Goal: Task Accomplishment & Management: Manage account settings

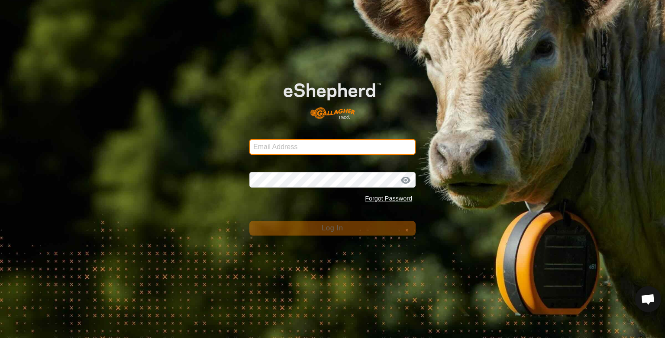
type input "[PERSON_NAME][EMAIL_ADDRESS][DOMAIN_NAME]"
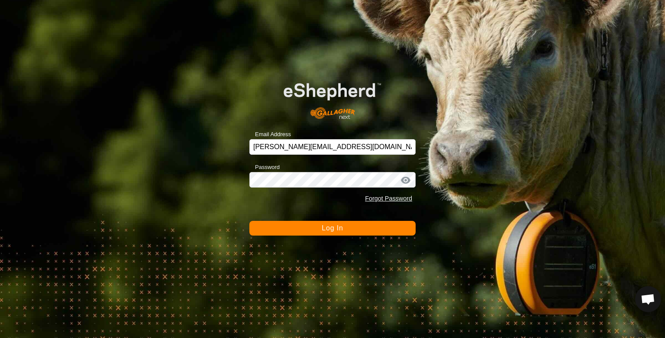
click at [317, 228] on button "Log In" at bounding box center [332, 228] width 166 height 15
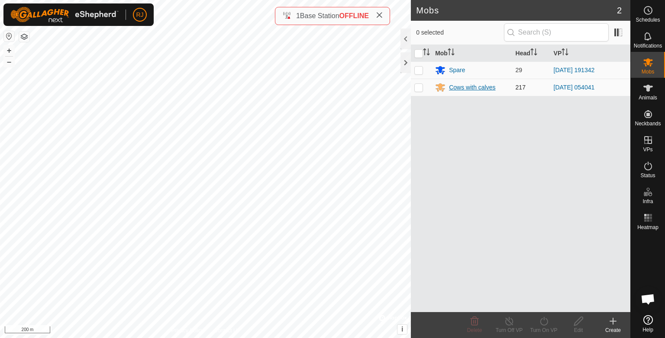
click at [467, 87] on div "Cows with calves" at bounding box center [472, 87] width 46 height 9
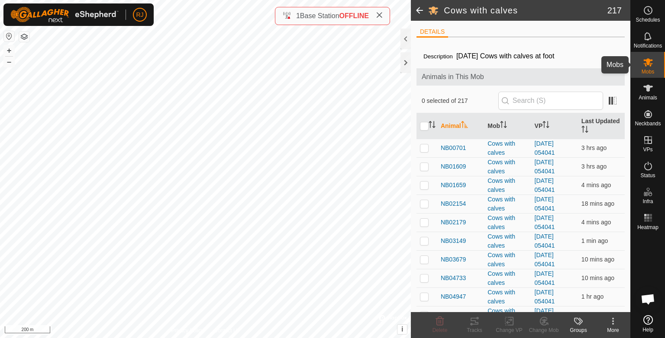
click at [645, 65] on icon at bounding box center [648, 62] width 10 height 8
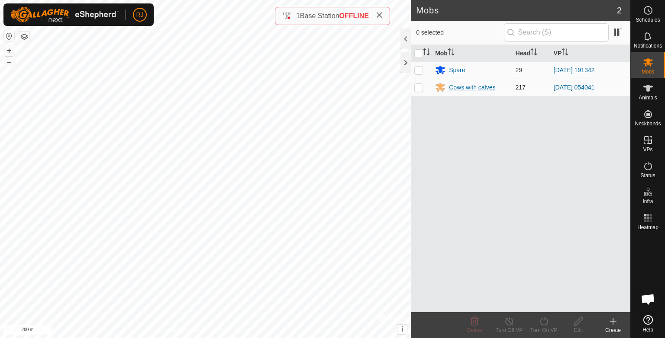
click at [462, 86] on div "Cows with calves" at bounding box center [472, 87] width 46 height 9
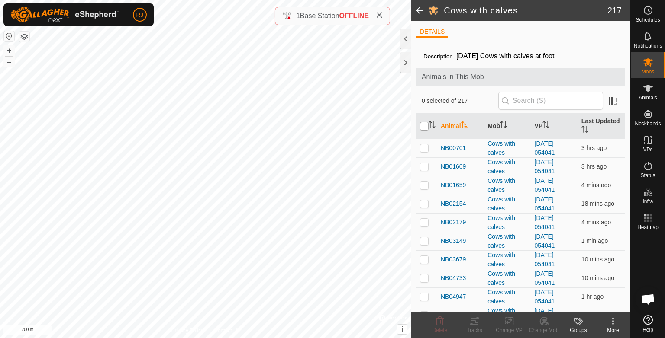
click at [424, 126] on input "checkbox" at bounding box center [424, 126] width 9 height 9
checkbox input "true"
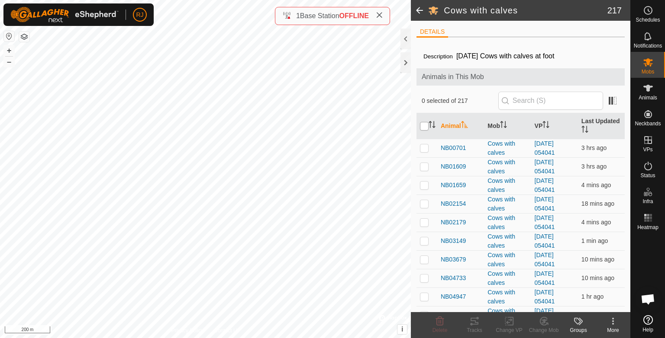
checkbox input "true"
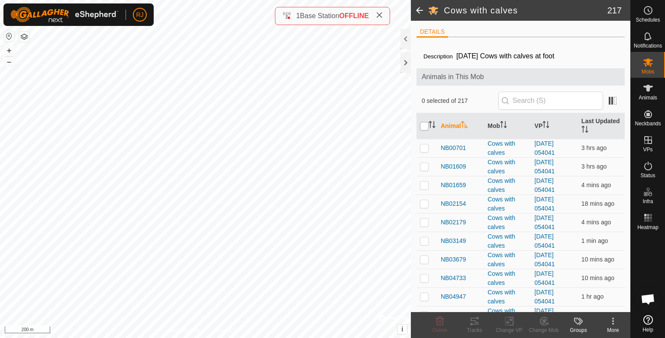
checkbox input "true"
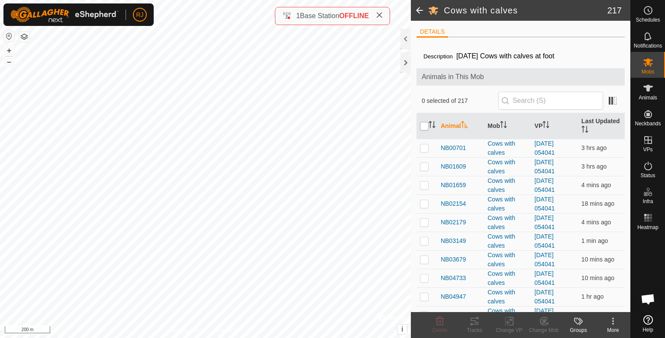
checkbox input "true"
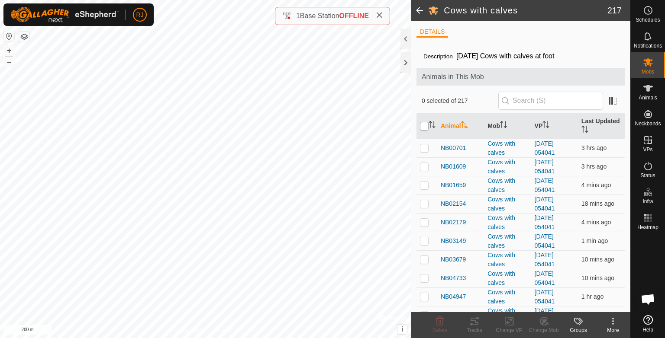
checkbox input "true"
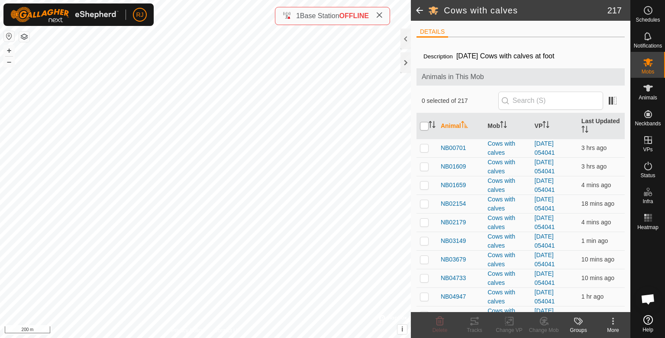
checkbox input "true"
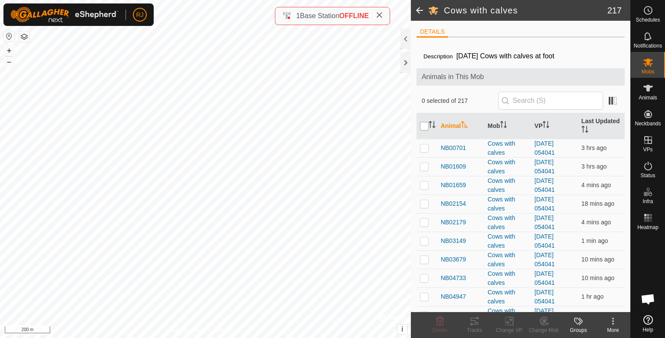
checkbox input "true"
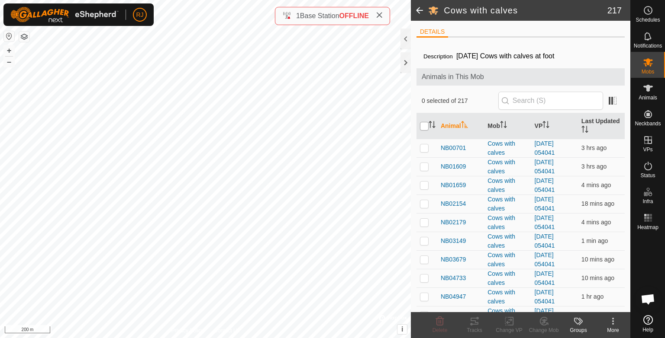
checkbox input "true"
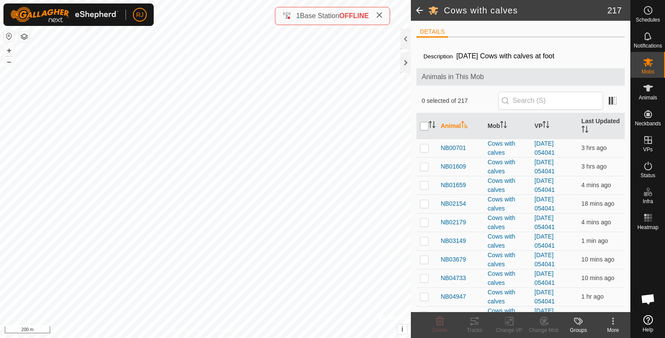
checkbox input "true"
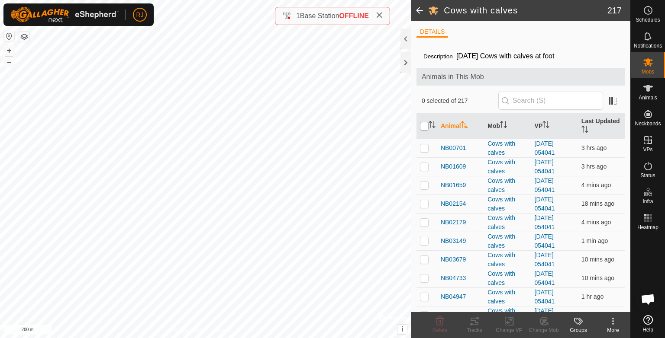
checkbox input "true"
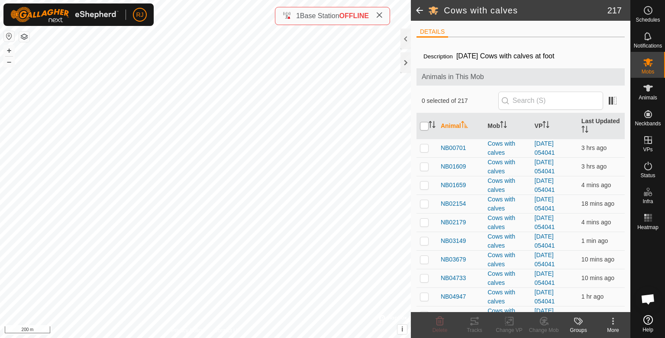
checkbox input "true"
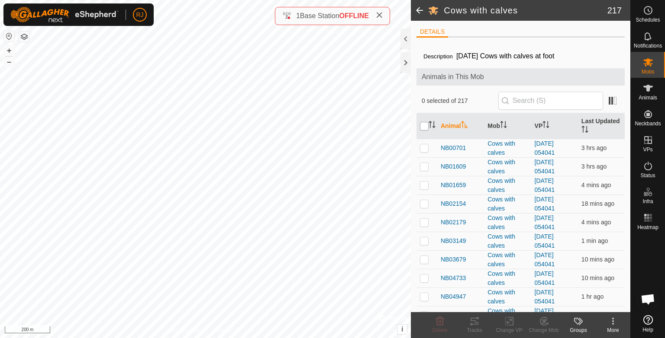
checkbox input "true"
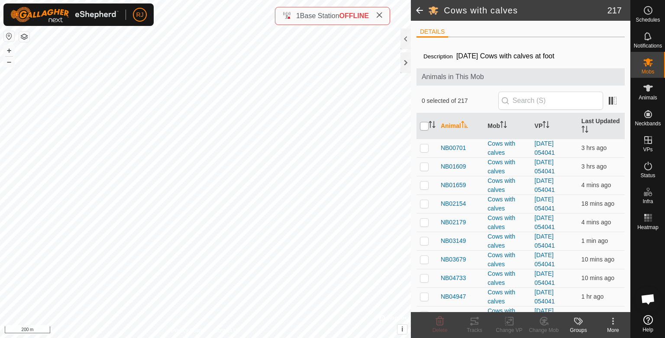
checkbox input "true"
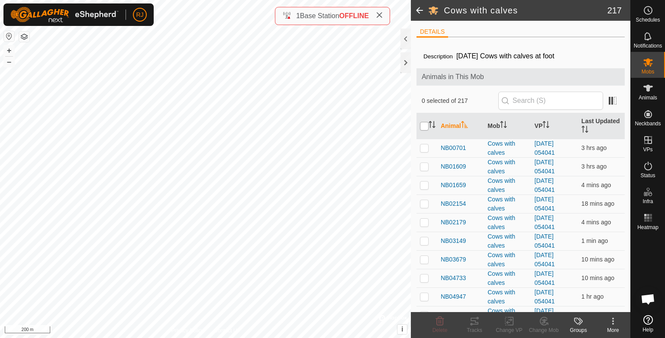
checkbox input "true"
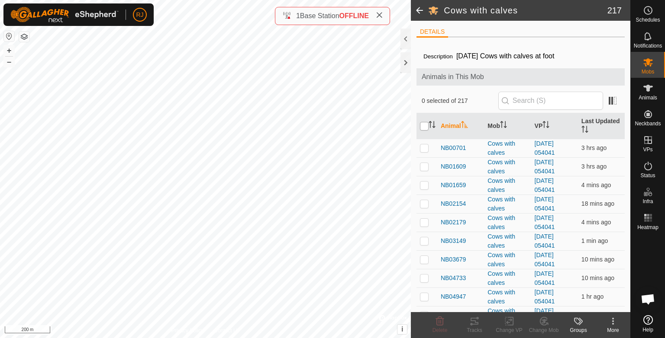
checkbox input "true"
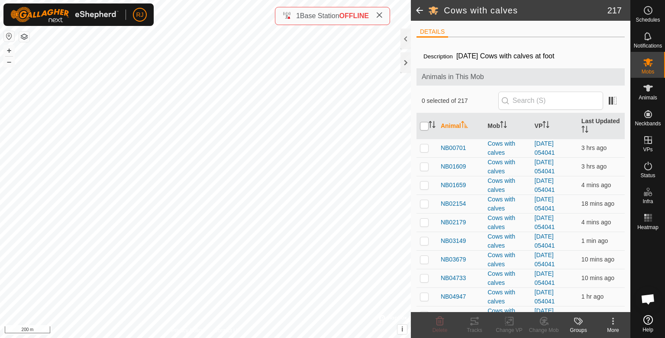
checkbox input "true"
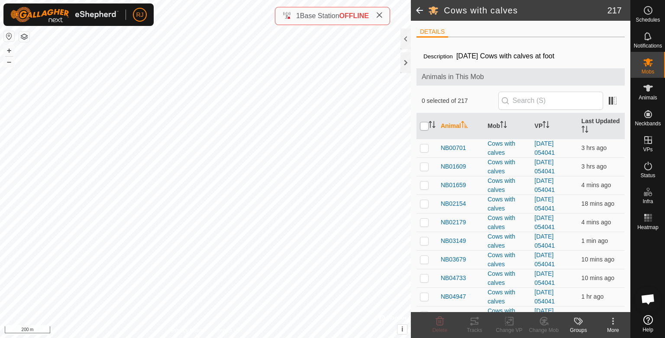
checkbox input "true"
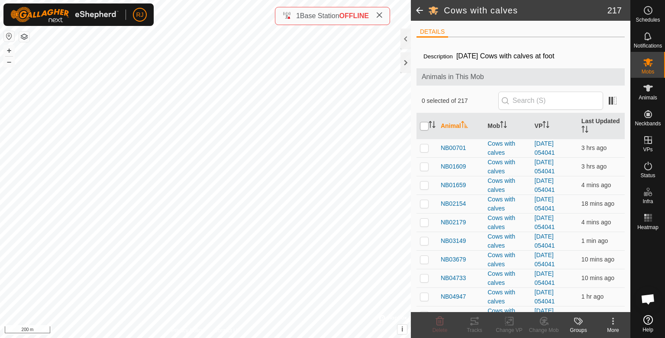
checkbox input "true"
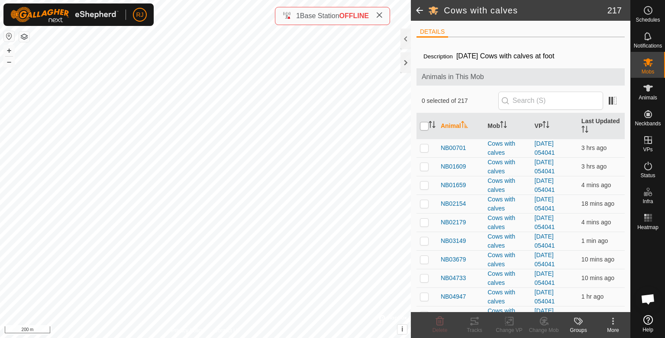
checkbox input "true"
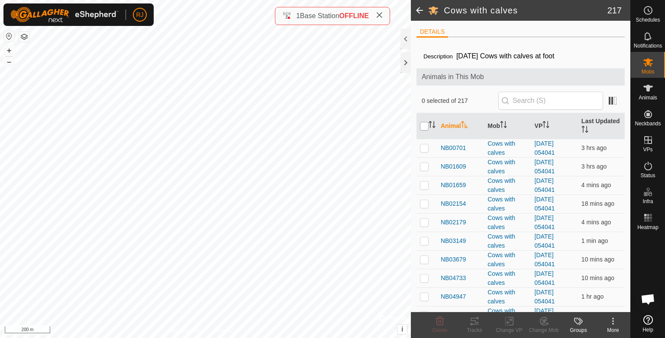
checkbox input "true"
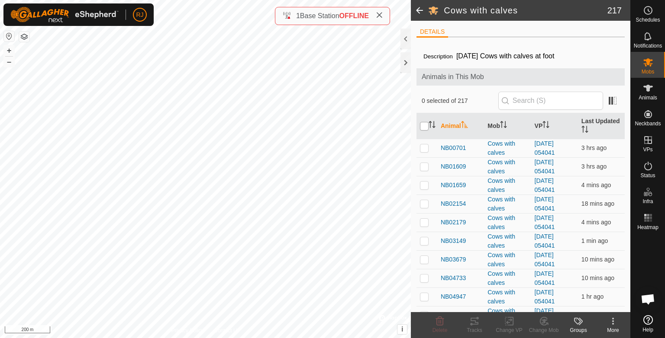
checkbox input "true"
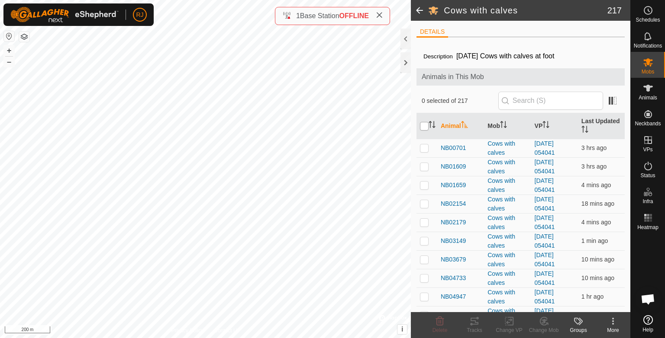
checkbox input "true"
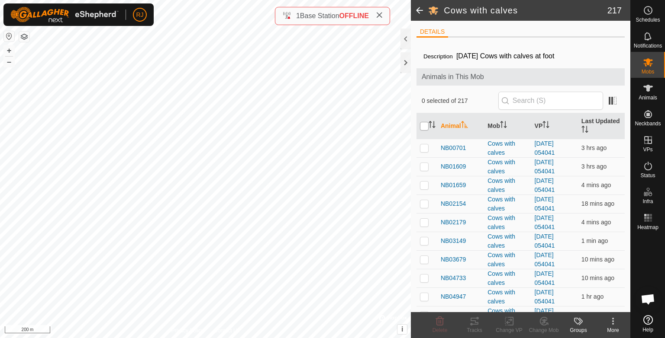
checkbox input "true"
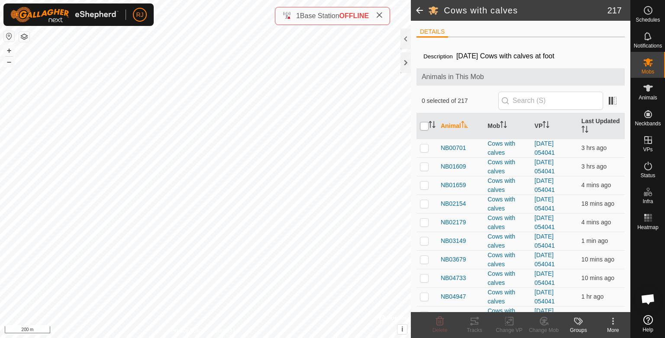
checkbox input "true"
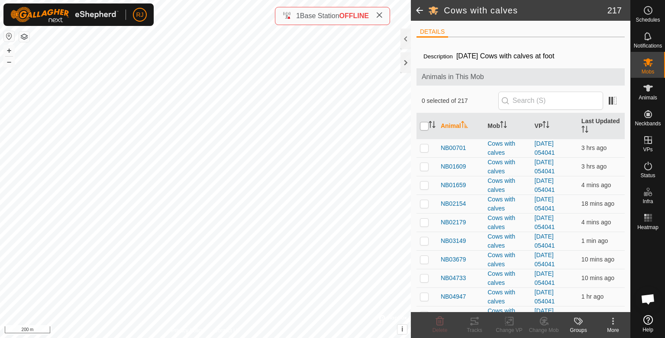
checkbox input "true"
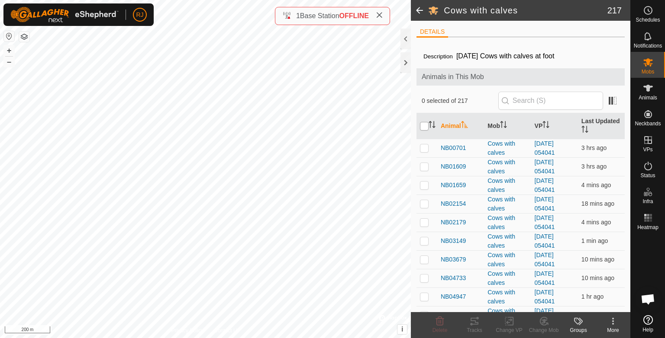
checkbox input "true"
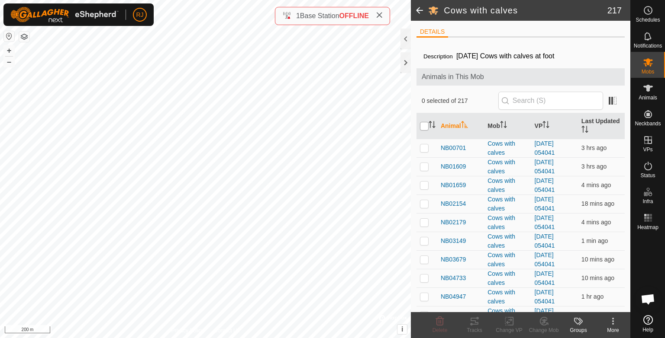
checkbox input "true"
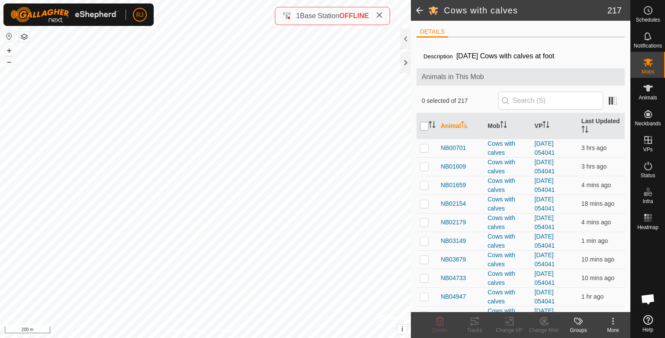
checkbox input "true"
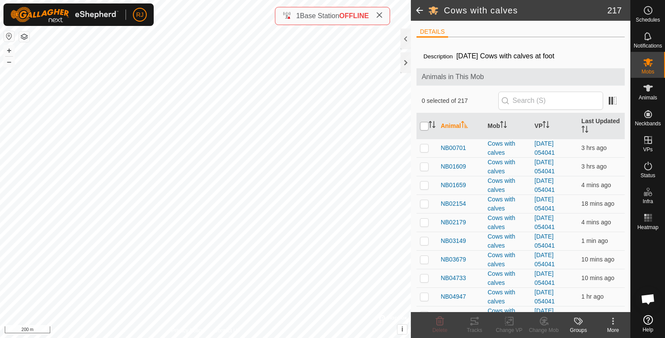
checkbox input "true"
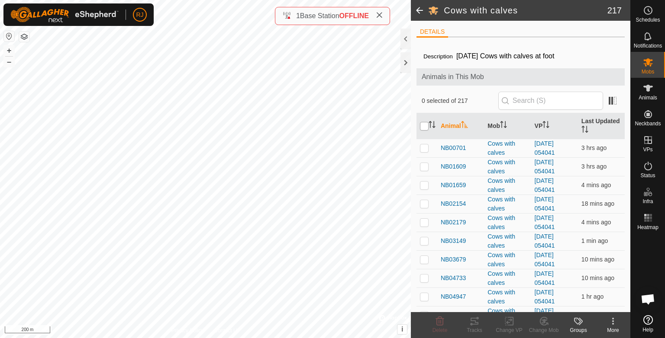
checkbox input "true"
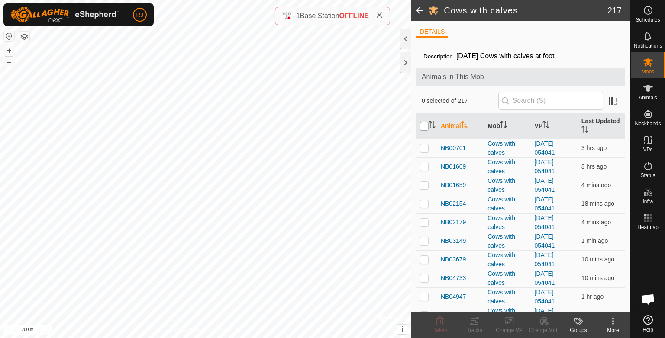
checkbox input "true"
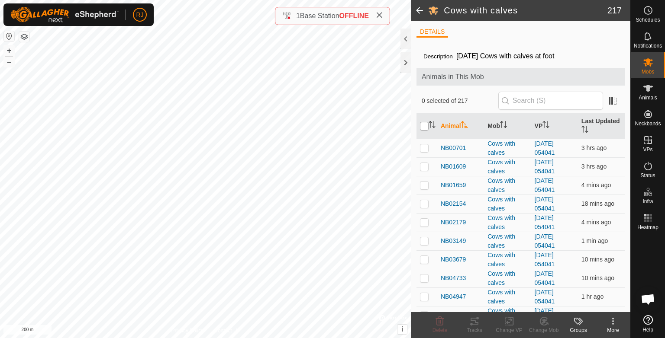
checkbox input "true"
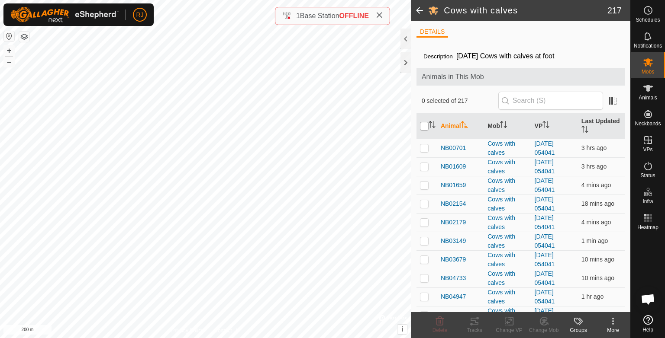
checkbox input "true"
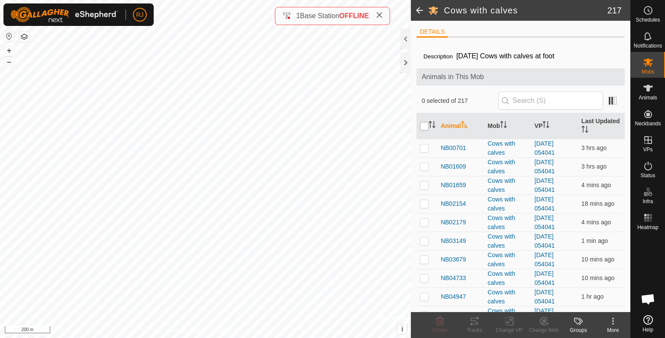
checkbox input "true"
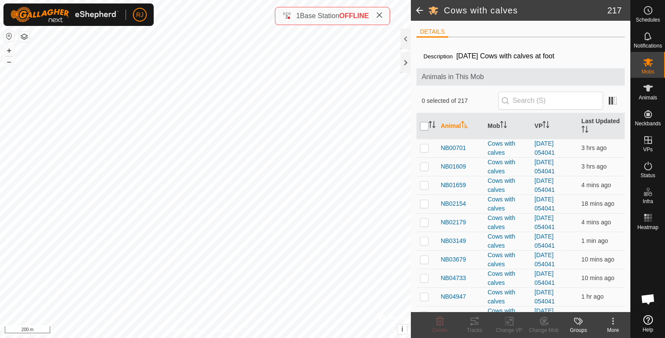
checkbox input "true"
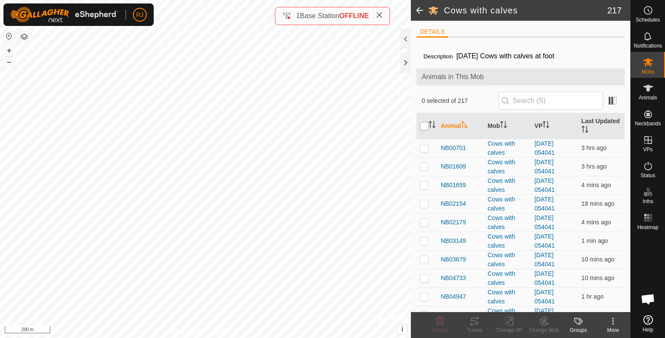
checkbox input "true"
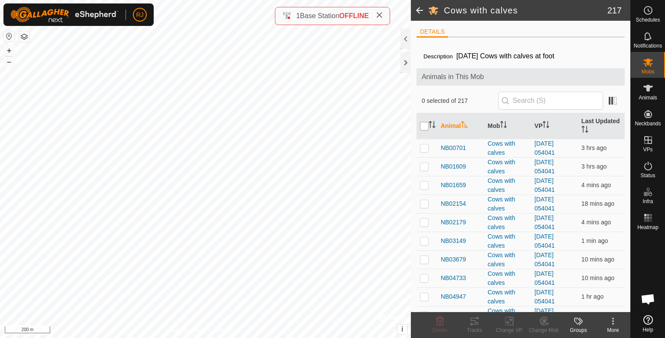
checkbox input "true"
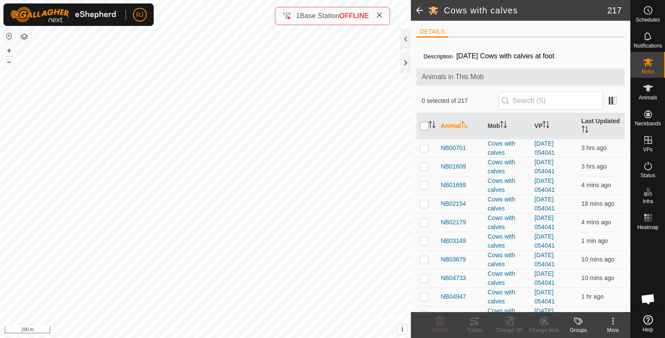
checkbox input "true"
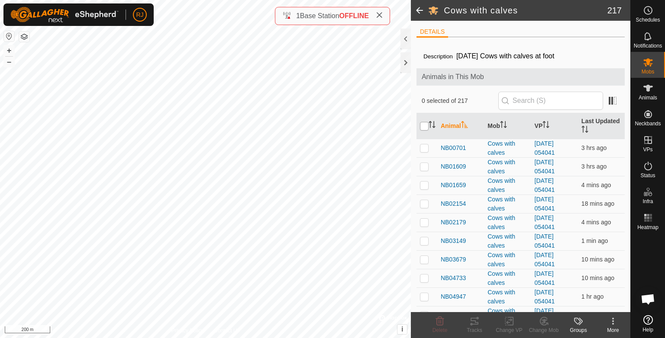
checkbox input "true"
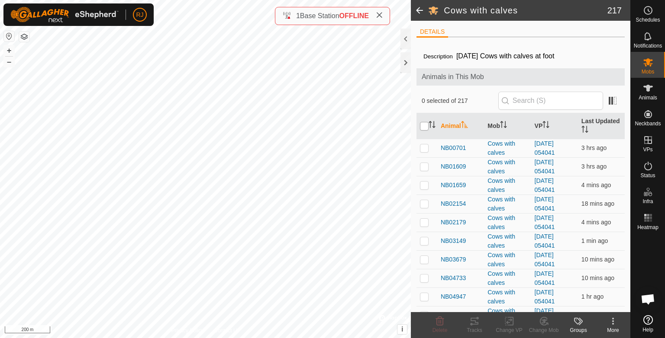
checkbox input "true"
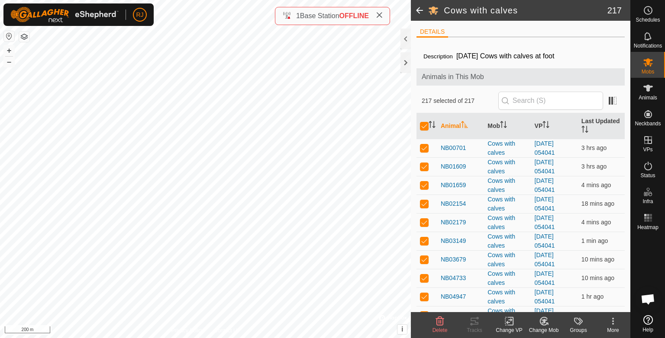
click at [509, 320] on icon at bounding box center [509, 322] width 6 height 6
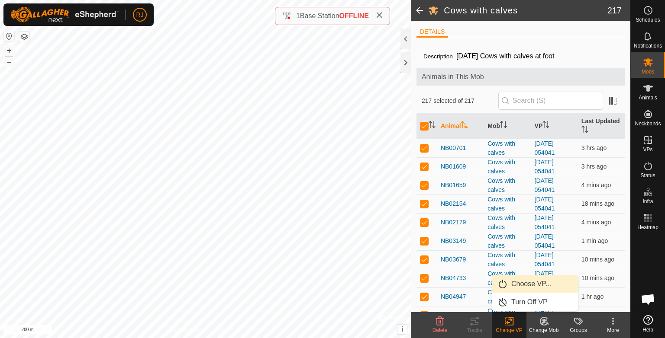
click at [522, 285] on link "Choose VP..." at bounding box center [535, 284] width 86 height 17
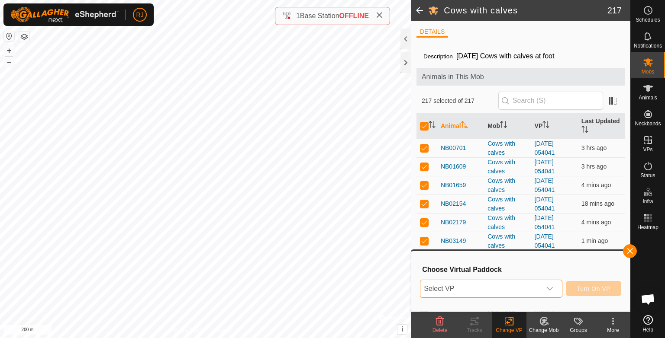
click at [487, 290] on span "Select VP" at bounding box center [480, 288] width 121 height 17
click at [478, 290] on span "Select VP" at bounding box center [480, 288] width 121 height 17
click at [421, 125] on input "checkbox" at bounding box center [424, 126] width 9 height 9
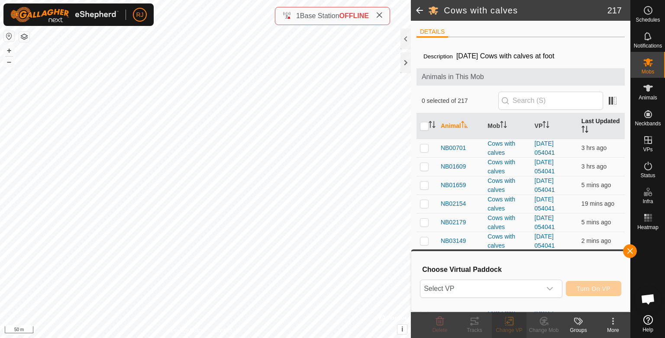
click at [592, 122] on th "Last Updated" at bounding box center [601, 126] width 47 height 26
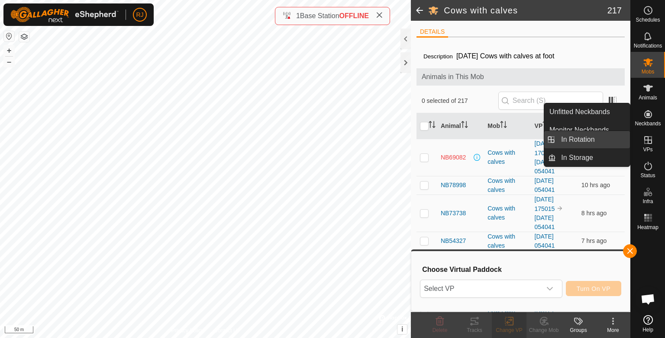
click at [572, 141] on link "In Rotation" at bounding box center [593, 139] width 74 height 17
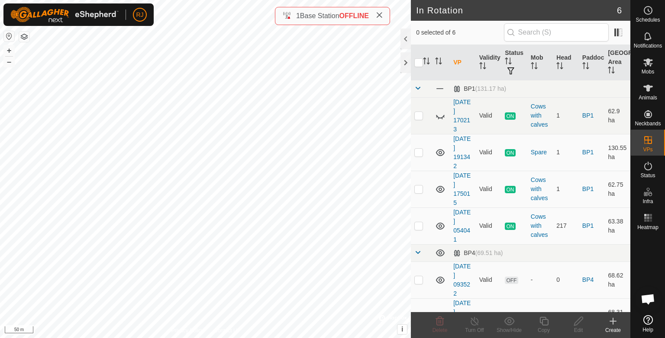
click at [613, 322] on icon at bounding box center [613, 322] width 6 height 0
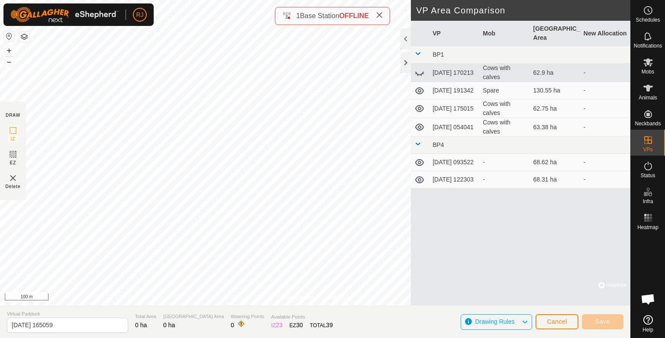
click at [412, 242] on div "Privacy Policy Contact Us NB32705 1374332705 Spare - + – ⇧ i © Mapbox , © OpenS…" at bounding box center [315, 169] width 630 height 338
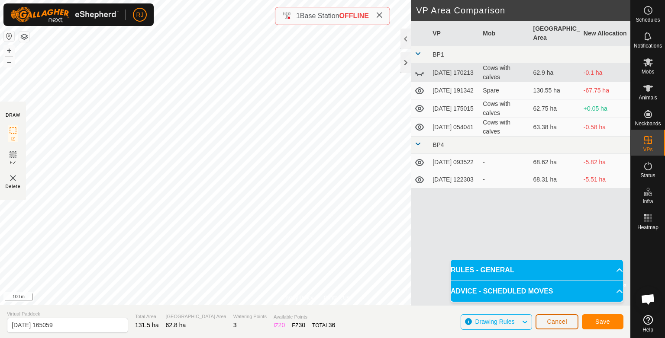
click at [558, 321] on span "Cancel" at bounding box center [557, 322] width 20 height 7
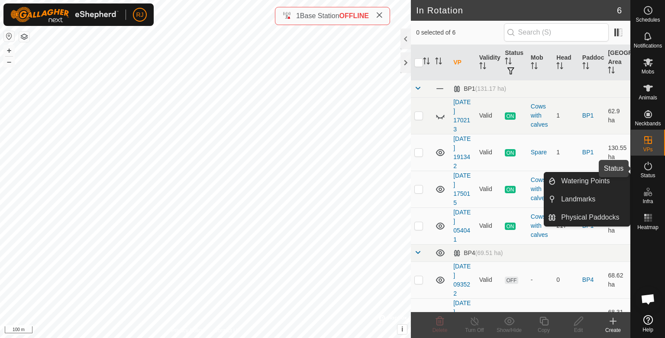
click at [647, 169] on icon at bounding box center [648, 166] width 10 height 10
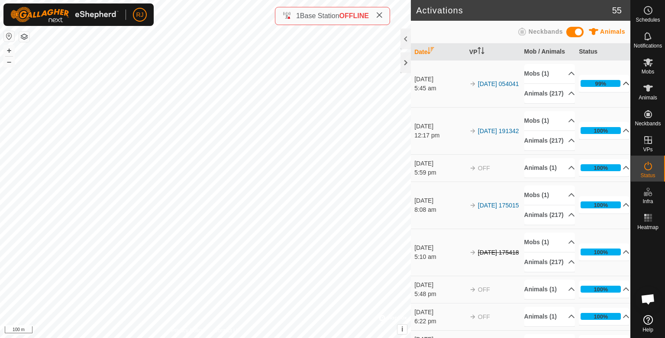
click at [615, 87] on p-accordion-header "99%" at bounding box center [604, 83] width 51 height 17
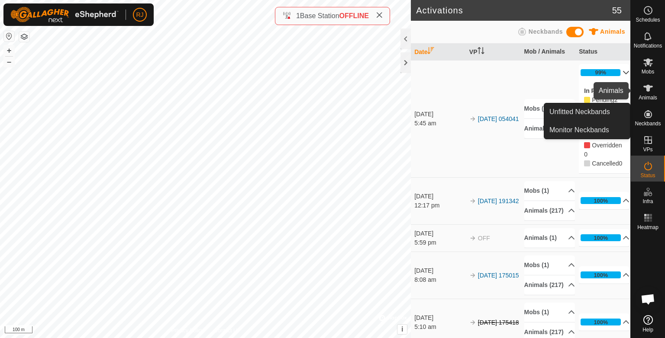
drag, startPoint x: 646, startPoint y: 92, endPoint x: 650, endPoint y: 93, distance: 4.8
click at [646, 92] on icon at bounding box center [648, 88] width 10 height 10
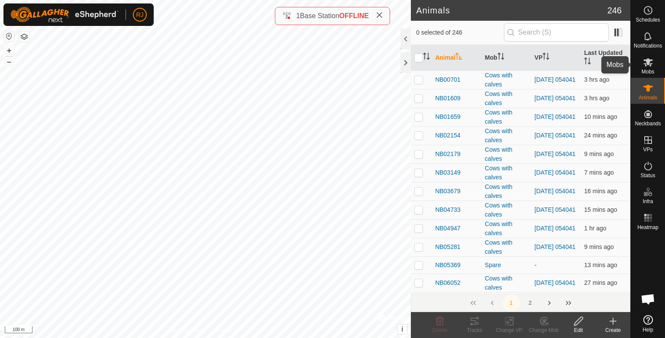
click at [647, 62] on icon at bounding box center [648, 62] width 10 height 8
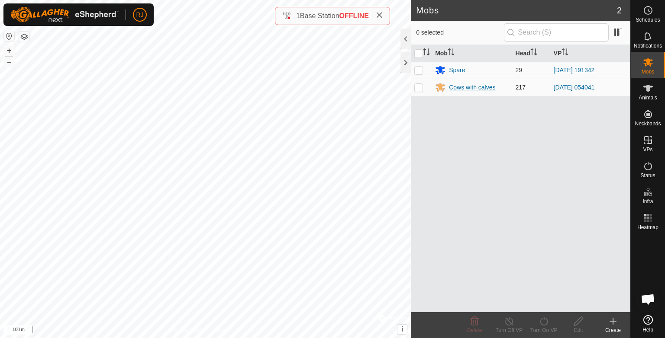
click at [474, 87] on div "Cows with calves" at bounding box center [472, 87] width 46 height 9
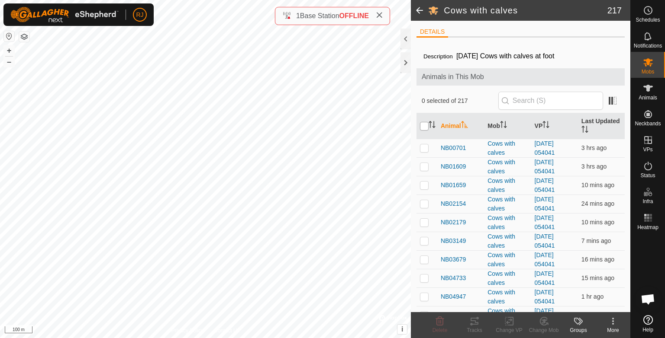
click at [423, 125] on input "checkbox" at bounding box center [424, 126] width 9 height 9
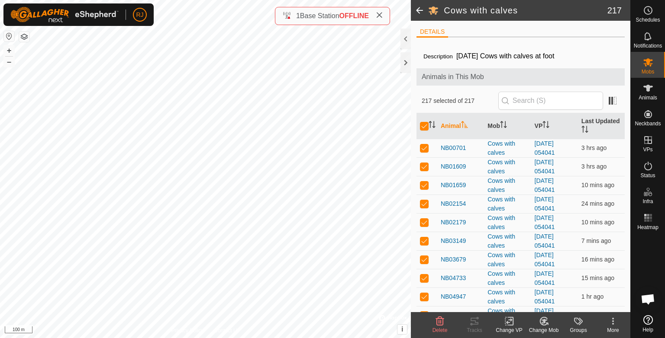
click at [510, 323] on icon at bounding box center [509, 321] width 11 height 10
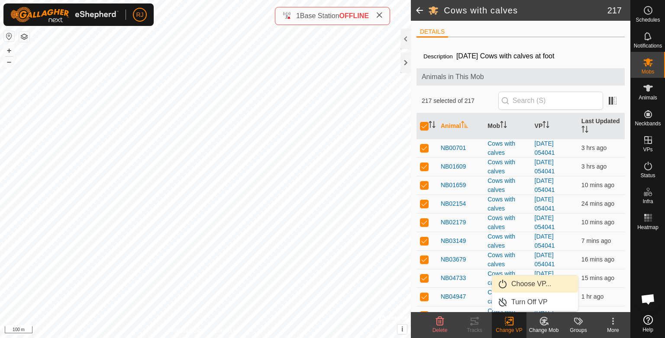
click at [518, 286] on link "Choose VP..." at bounding box center [535, 284] width 86 height 17
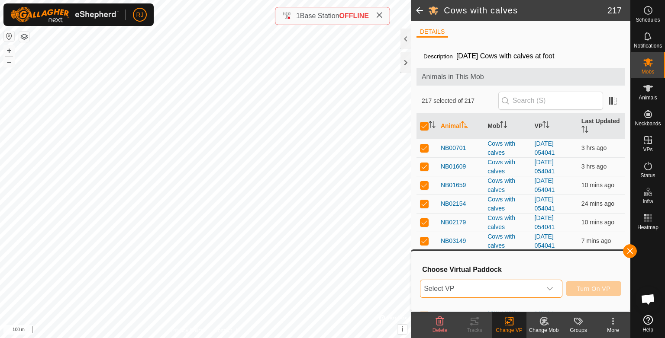
click at [477, 288] on span "Select VP" at bounding box center [480, 288] width 121 height 17
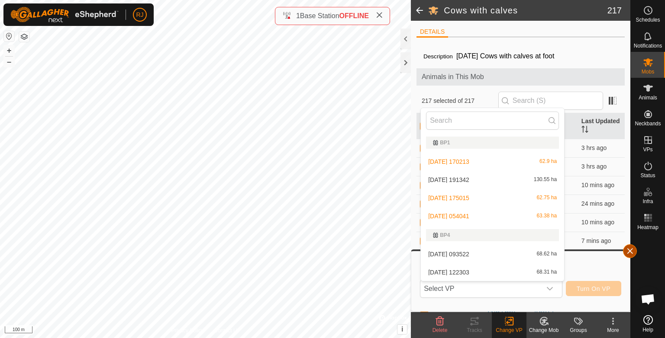
click at [631, 249] on button "button" at bounding box center [630, 252] width 14 height 14
